Goal: Transaction & Acquisition: Purchase product/service

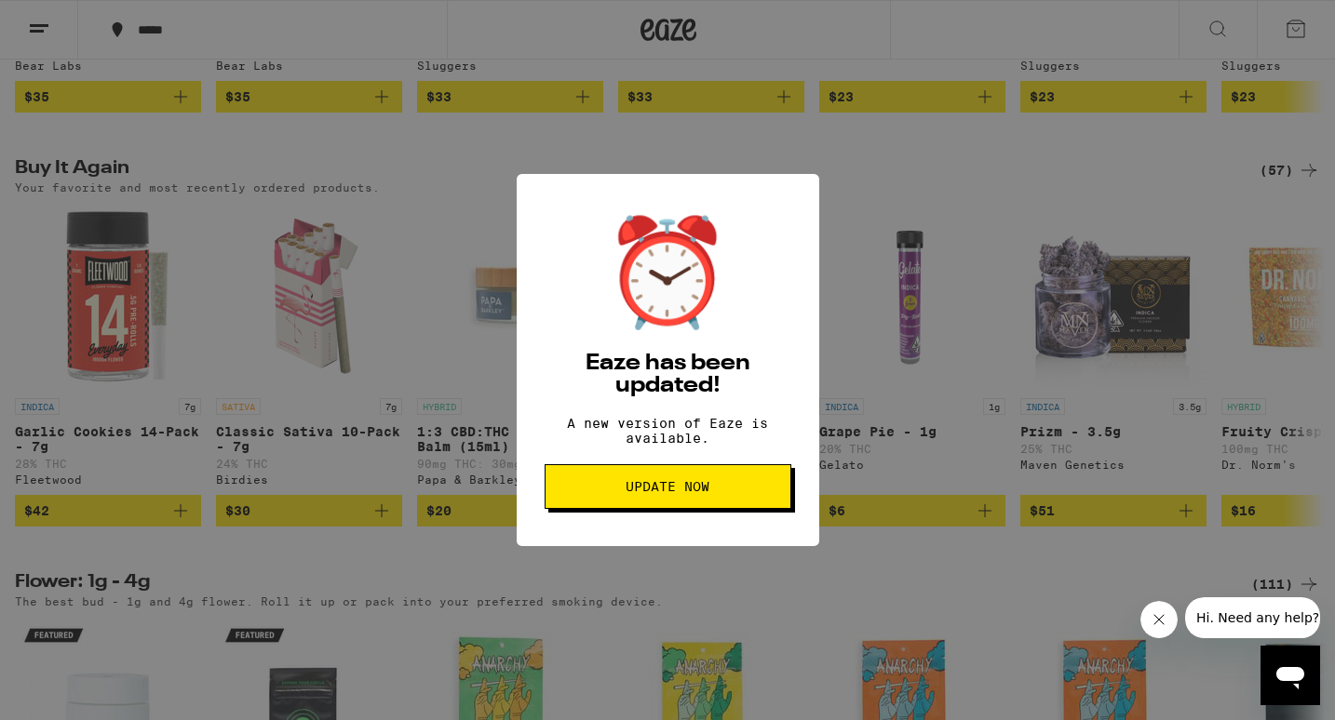
click at [668, 493] on span "Update Now" at bounding box center [667, 486] width 84 height 13
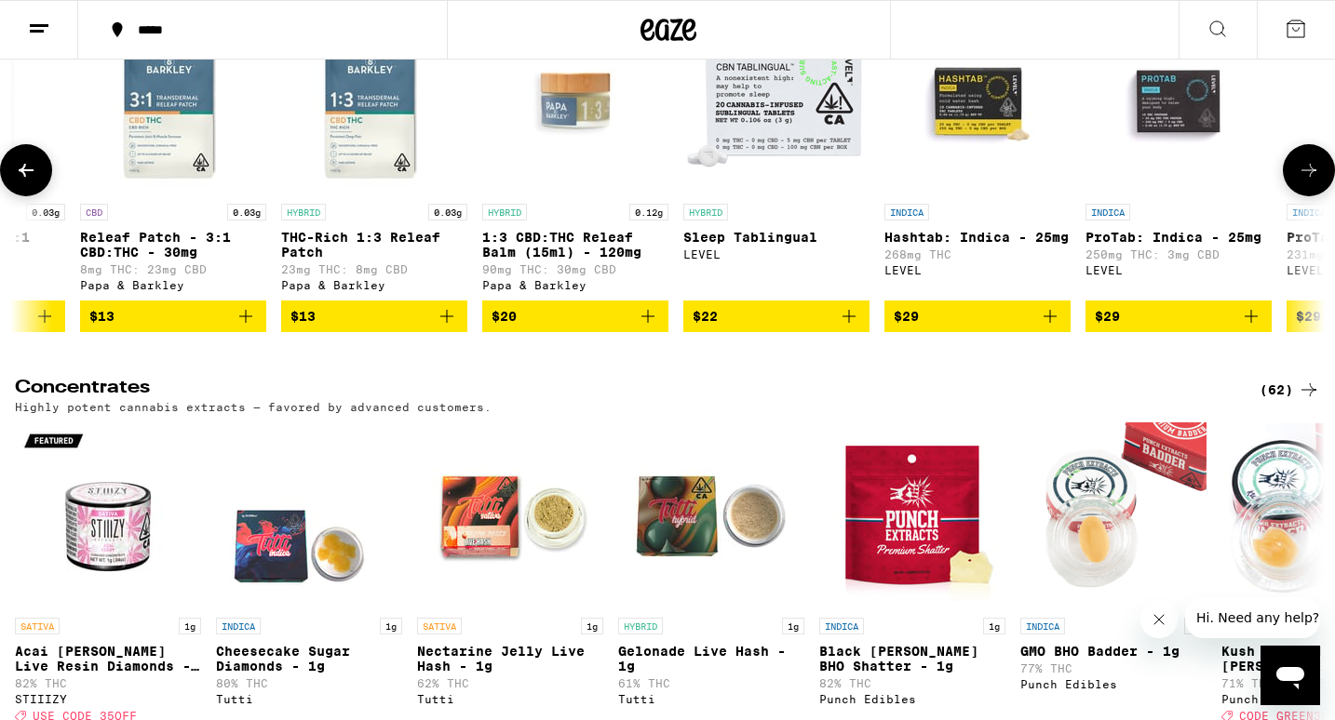
scroll to position [0, 959]
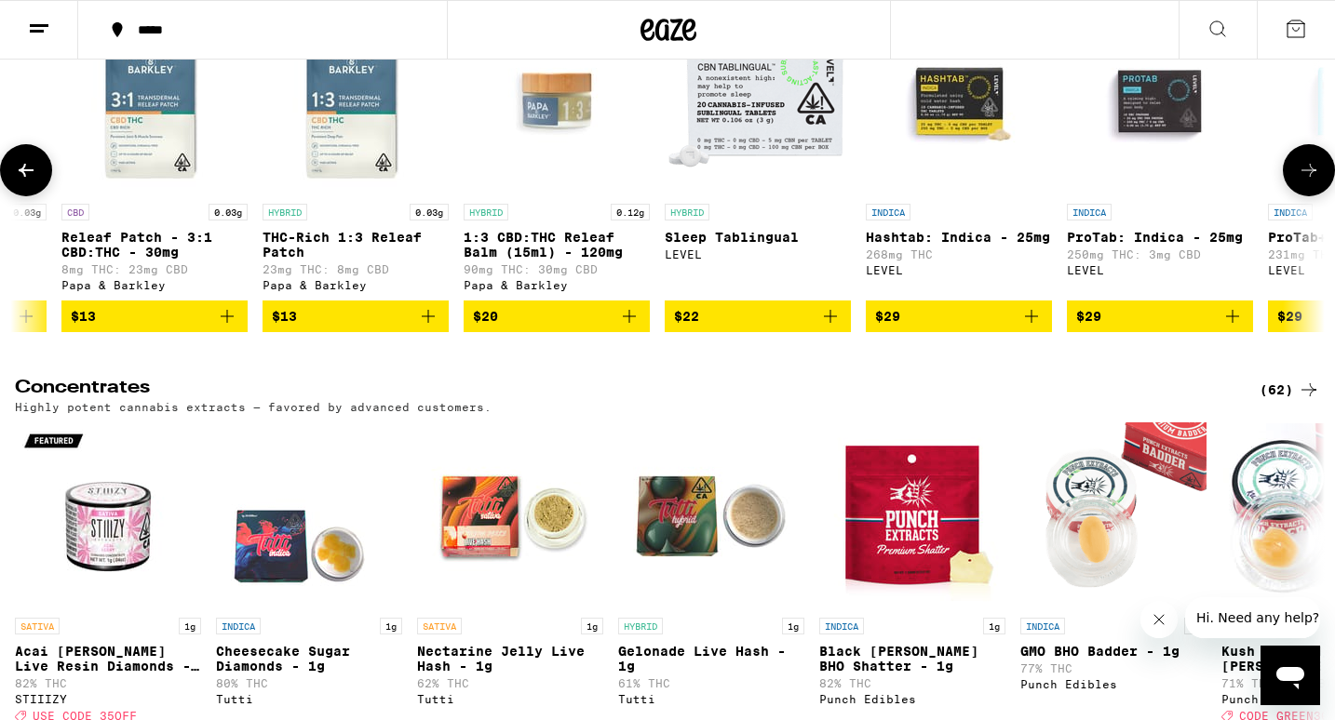
click at [642, 332] on button "$20" at bounding box center [556, 317] width 186 height 32
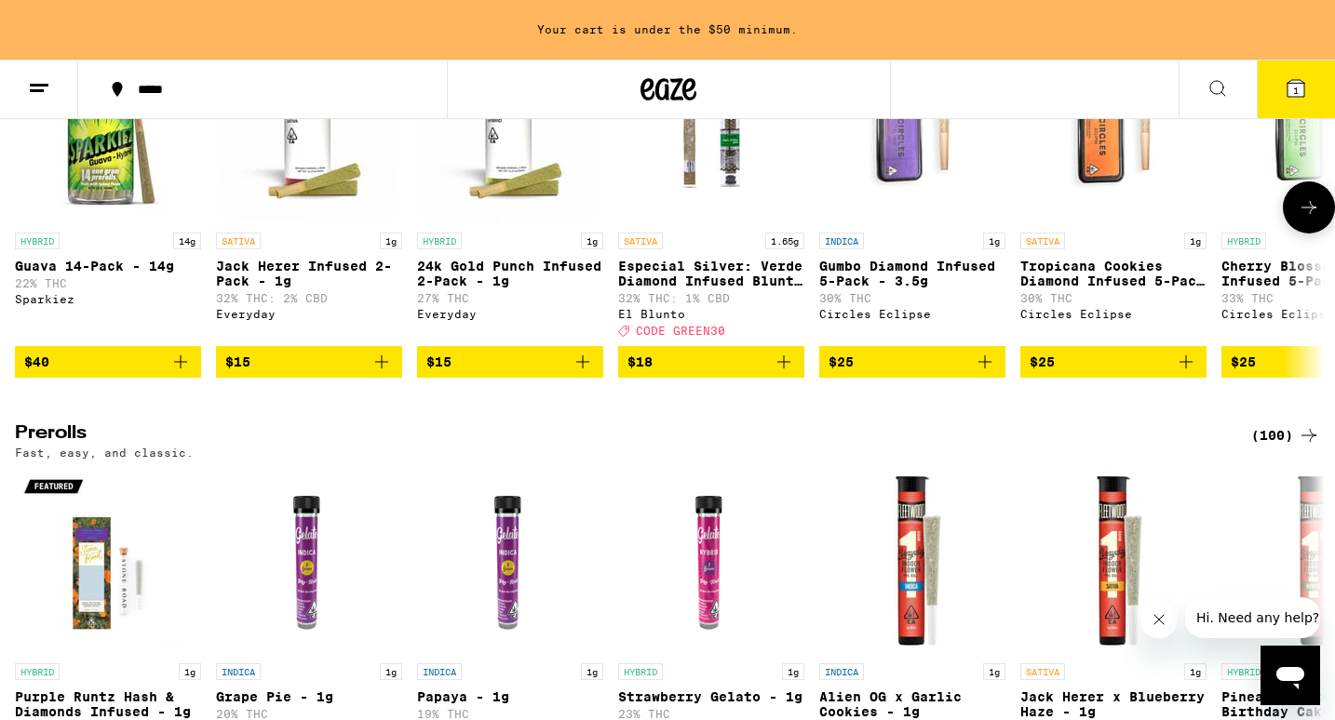
scroll to position [0, 0]
click at [187, 373] on icon "Add to bag" at bounding box center [180, 362] width 22 height 22
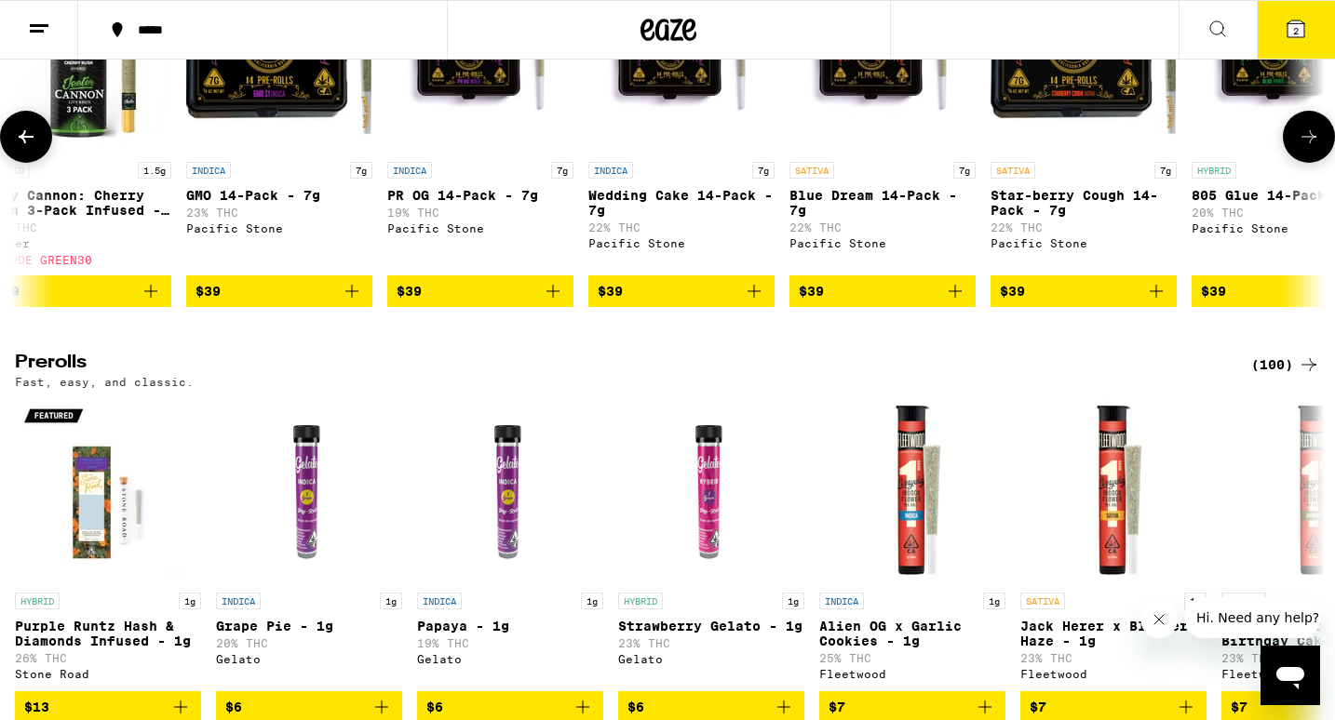
scroll to position [0, 11071]
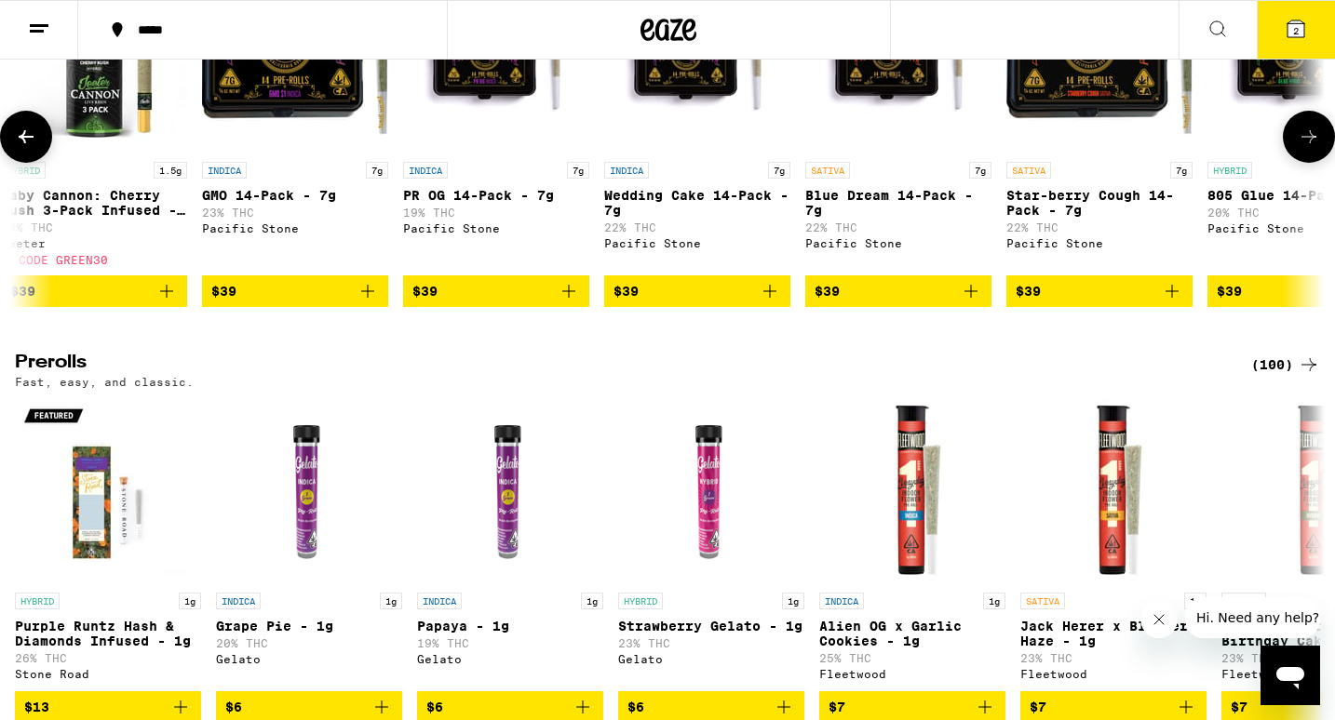
click at [364, 302] on icon "Add to bag" at bounding box center [367, 291] width 22 height 22
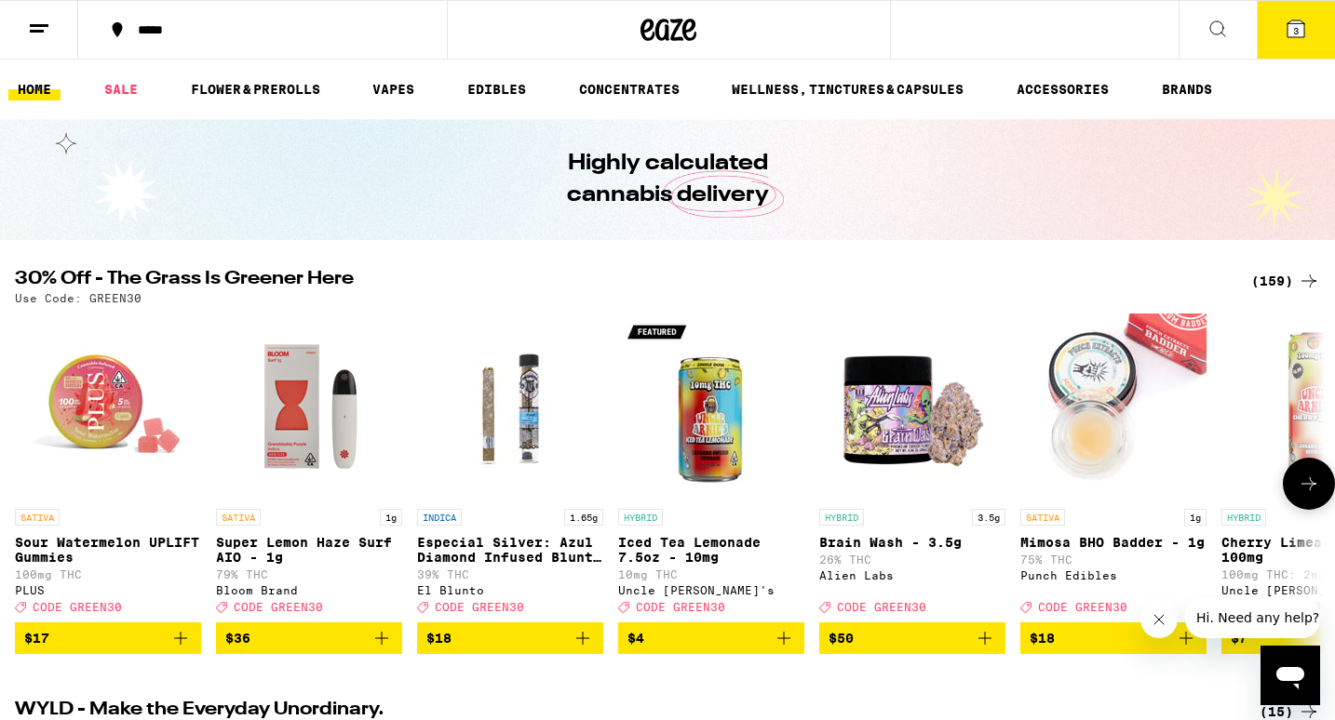
scroll to position [0, 0]
click at [1300, 28] on icon at bounding box center [1295, 28] width 17 height 17
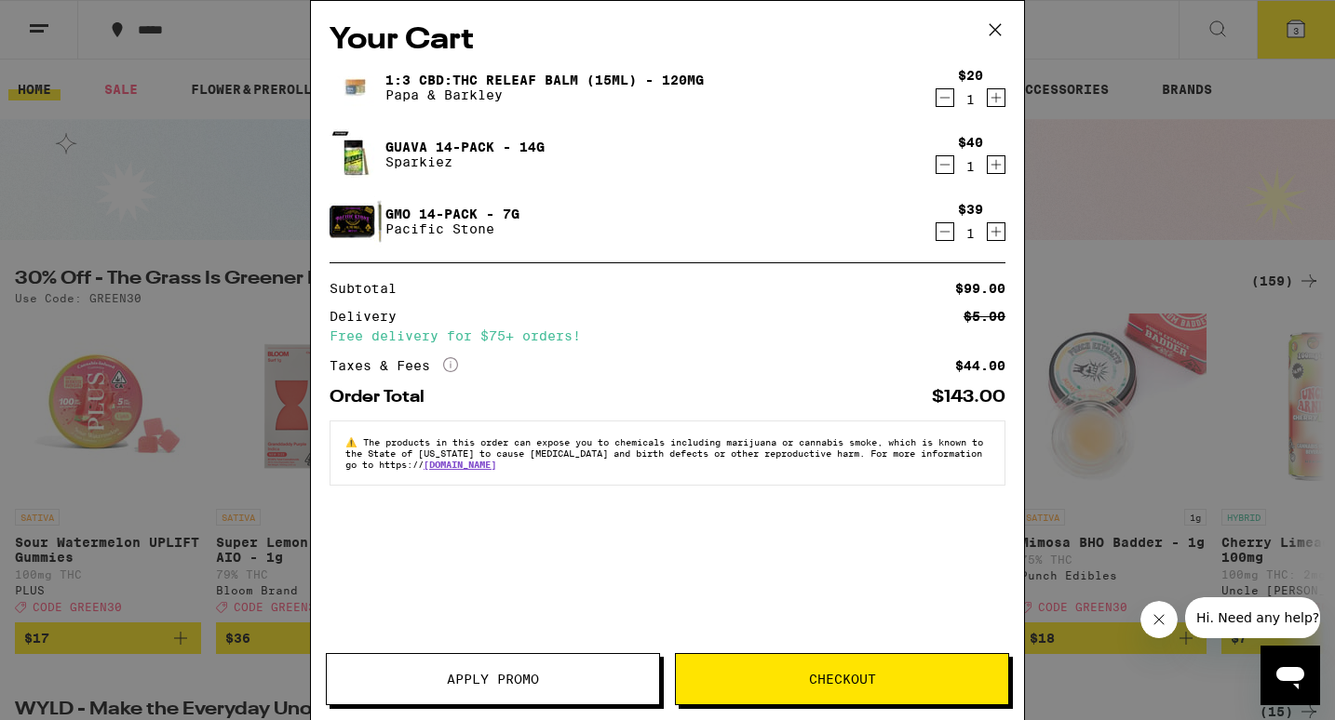
click at [418, 668] on button "Apply Promo" at bounding box center [493, 679] width 334 height 52
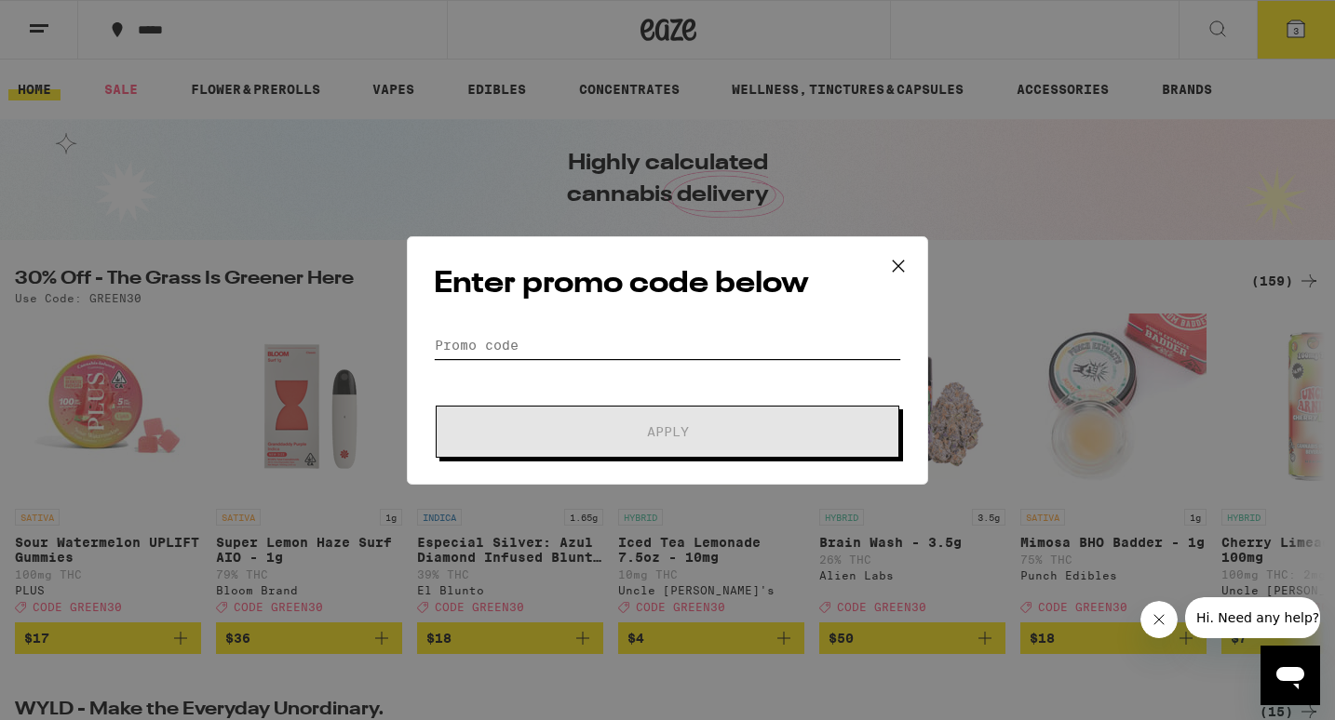
click at [495, 334] on input "Promo Code" at bounding box center [667, 345] width 467 height 28
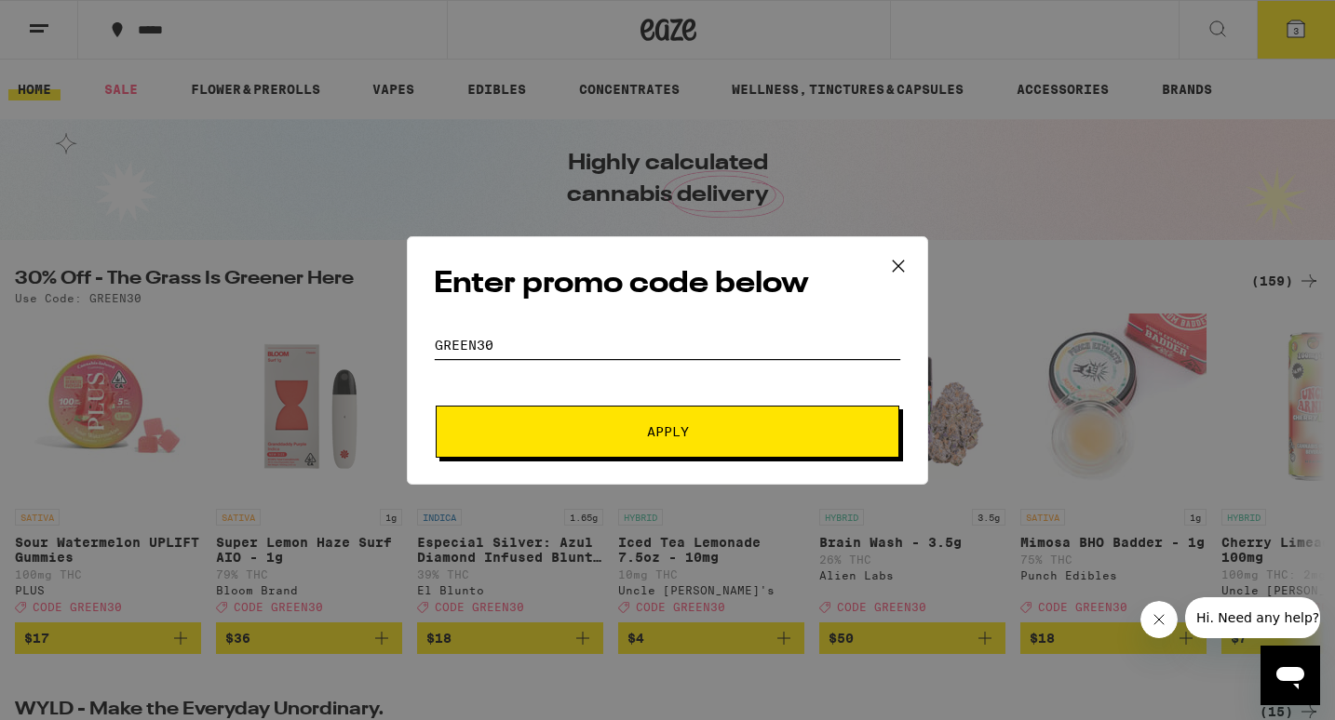
type input "green30"
click at [667, 431] on button "Apply" at bounding box center [667, 432] width 463 height 52
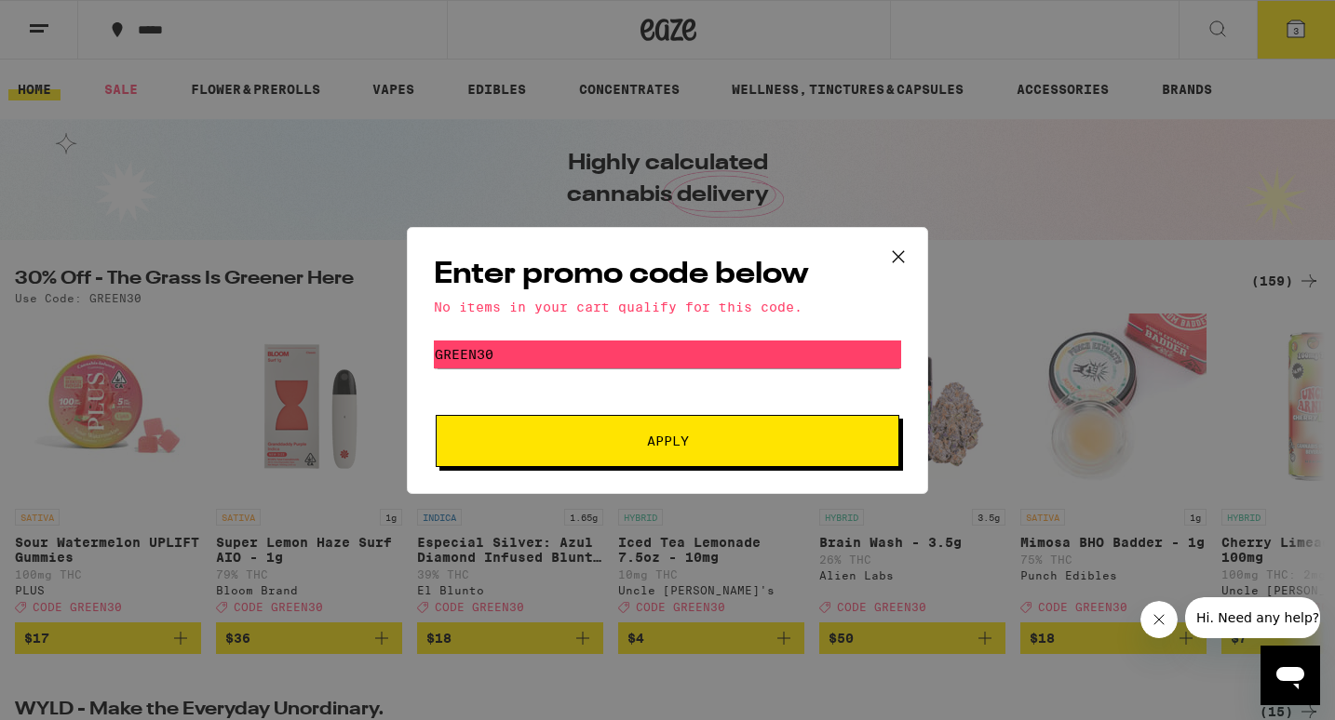
click at [895, 266] on icon at bounding box center [898, 257] width 28 height 28
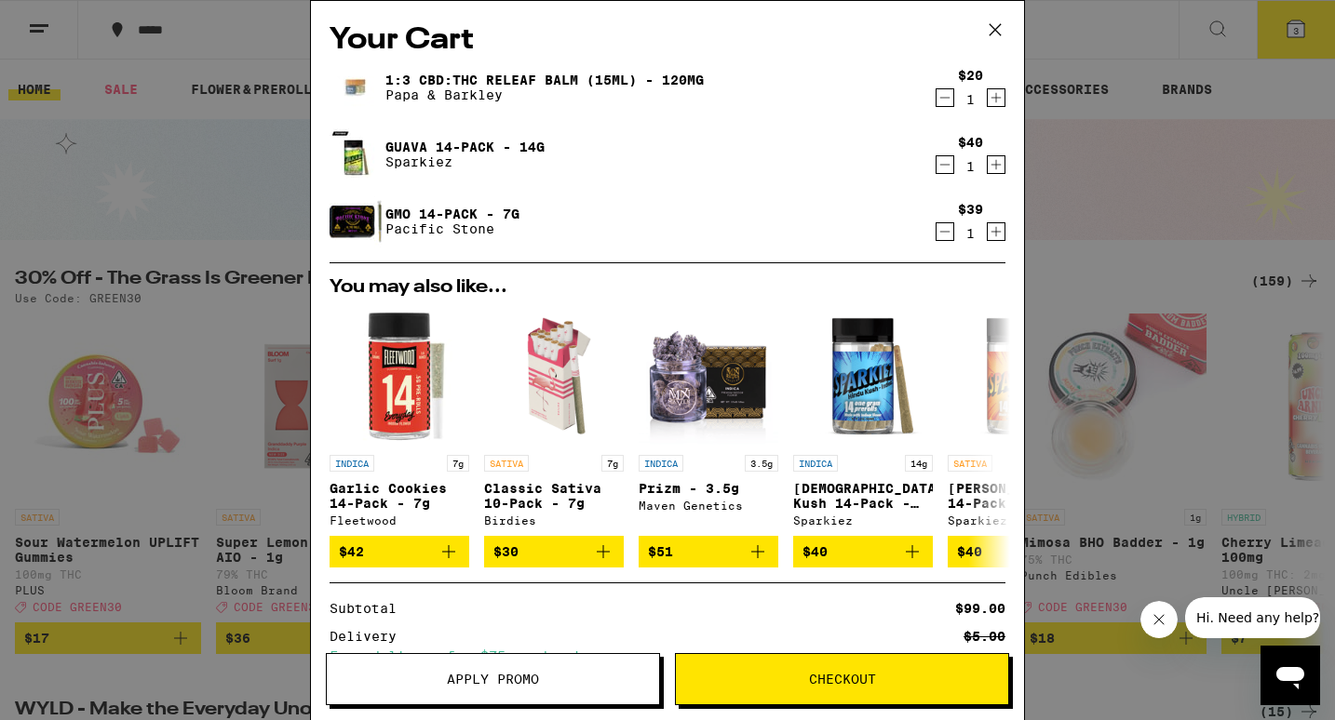
click at [989, 34] on icon at bounding box center [995, 30] width 28 height 28
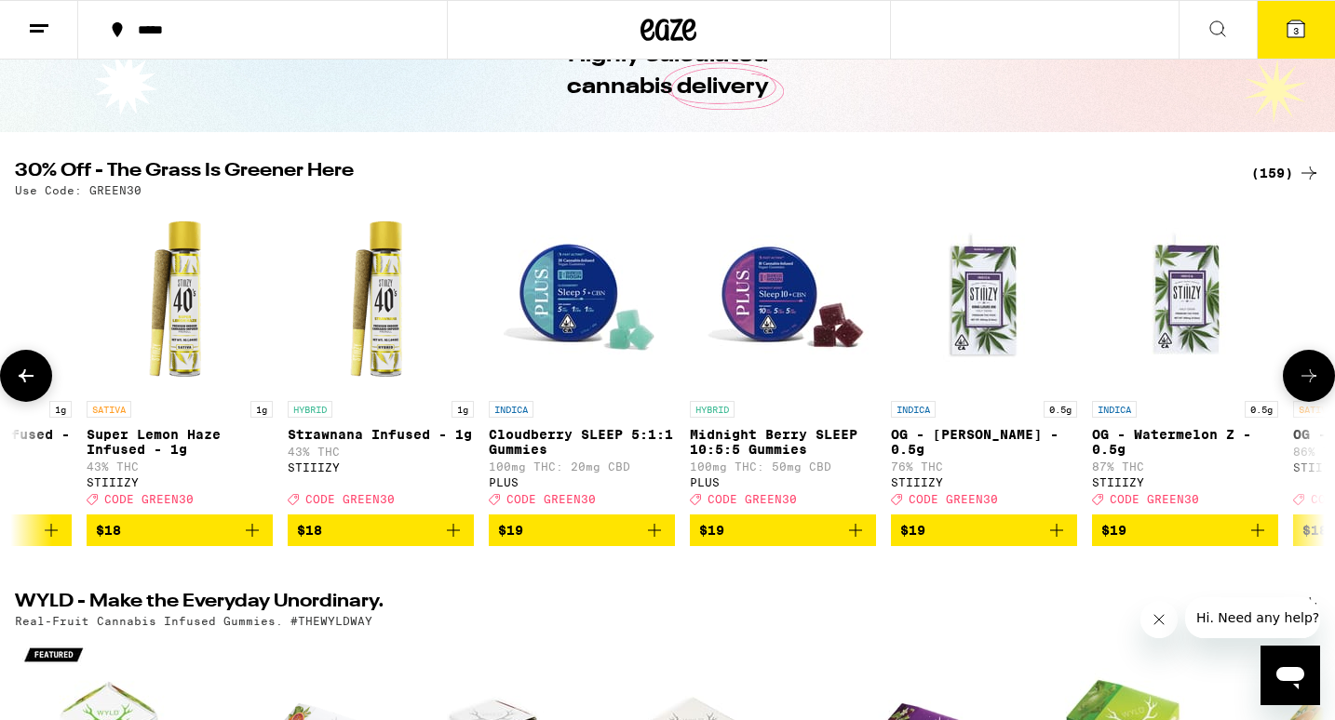
scroll to position [0, 7367]
